Goal: Communication & Community: Answer question/provide support

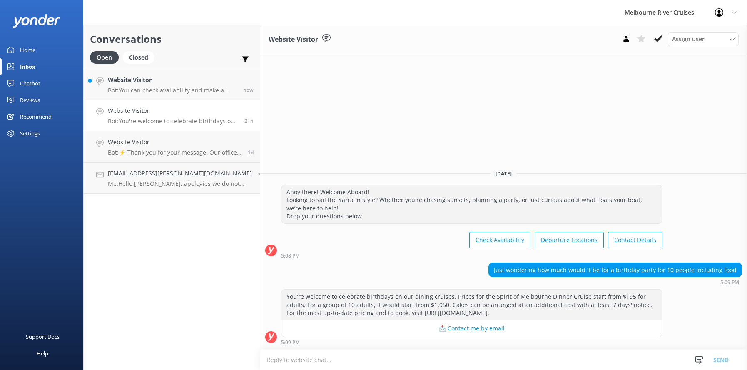
click at [129, 85] on div "Website Visitor Bot: You can check availability and make a booking for the Will…" at bounding box center [172, 84] width 129 height 18
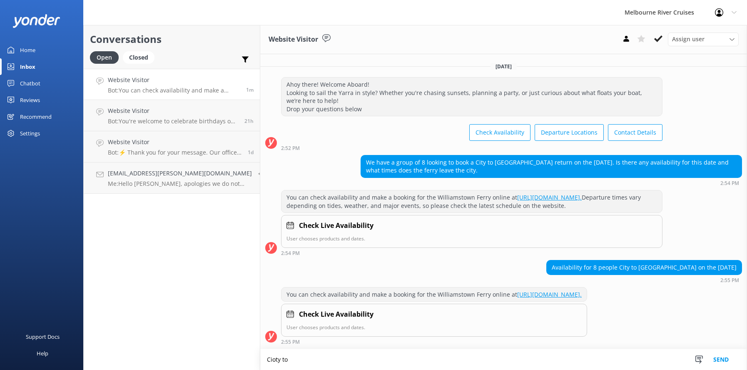
scroll to position [15, 0]
click at [264, 360] on textarea "Cioty to [GEOGRAPHIC_DATA]" at bounding box center [503, 359] width 487 height 21
click at [260, 359] on textarea "City to [GEOGRAPHIC_DATA]" at bounding box center [503, 359] width 487 height 21
click at [358, 361] on textarea "Cruises from City to [GEOGRAPHIC_DATA]" at bounding box center [503, 359] width 487 height 21
click at [482, 360] on textarea "Cruises from City to [GEOGRAPHIC_DATA] are available on Saturdays and Sundays o…" at bounding box center [503, 359] width 487 height 21
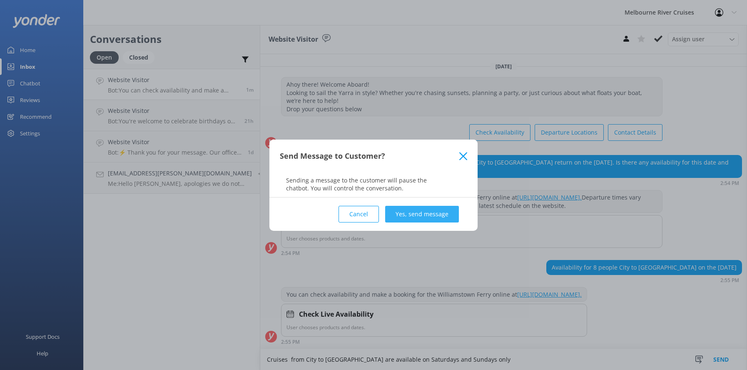
type textarea "Cruises from City to [GEOGRAPHIC_DATA] are available on Saturdays and Sundays o…"
click at [403, 212] on button "Yes, send message" at bounding box center [422, 214] width 74 height 17
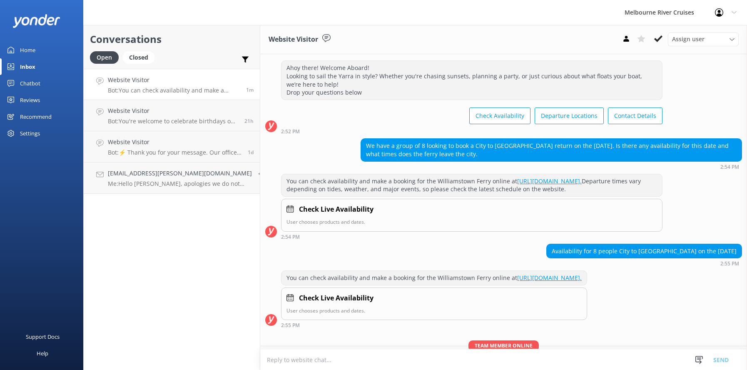
scroll to position [69, 0]
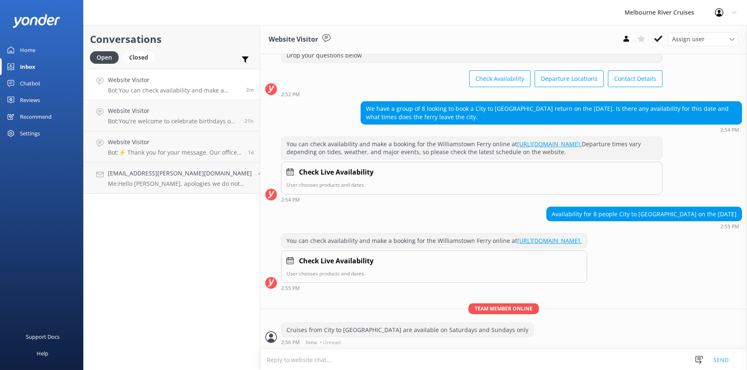
click at [134, 87] on p "Bot: You can check availability and make a booking for the Williamstown Ferry o…" at bounding box center [174, 90] width 132 height 7
click at [137, 114] on h4 "Website Visitor" at bounding box center [173, 110] width 130 height 9
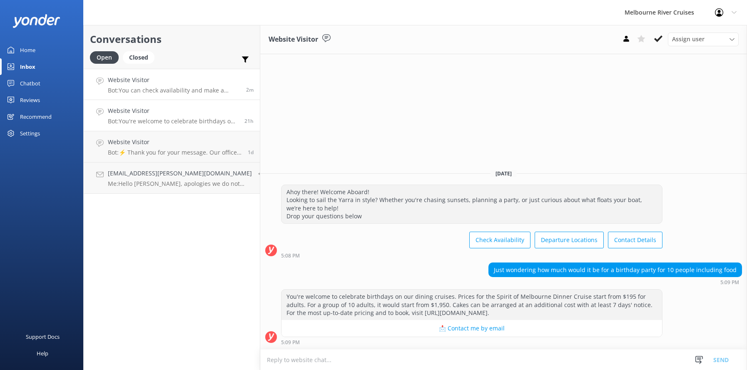
click at [128, 79] on h4 "Website Visitor" at bounding box center [174, 79] width 132 height 9
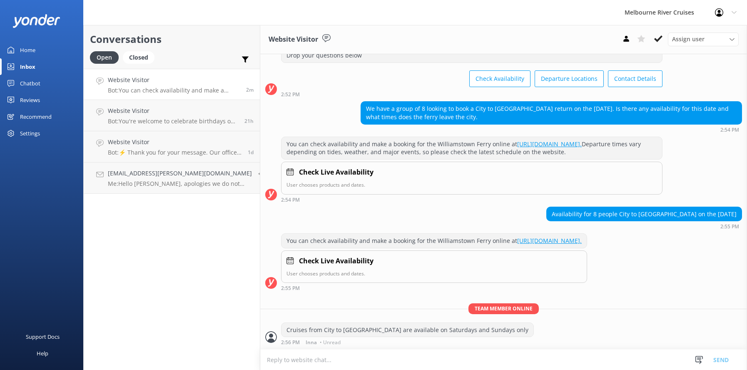
scroll to position [69, 0]
click at [655, 38] on icon at bounding box center [658, 39] width 8 height 8
